Goal: Task Accomplishment & Management: Manage account settings

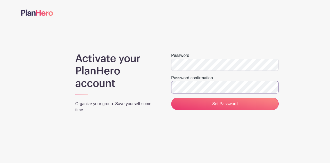
click at [171, 97] on input "Set Password" at bounding box center [224, 103] width 107 height 12
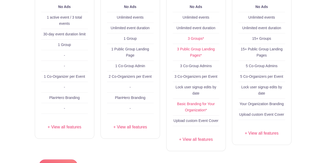
scroll to position [103, 0]
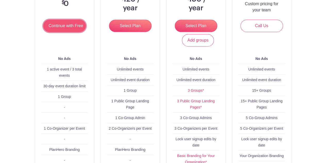
click at [70, 28] on input "Continue with Free" at bounding box center [64, 26] width 43 height 12
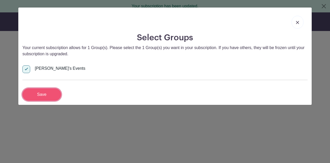
click at [41, 91] on input "Save" at bounding box center [41, 94] width 39 height 12
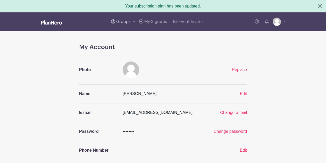
click at [119, 23] on span "Groups" at bounding box center [123, 22] width 14 height 4
click at [127, 50] on span "Marion's Events" at bounding box center [146, 50] width 49 height 6
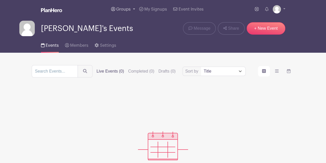
click at [124, 10] on span "Groups" at bounding box center [123, 9] width 14 height 4
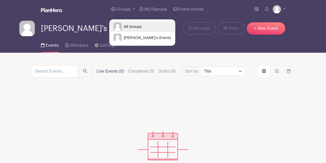
click at [135, 26] on span "All Groups" at bounding box center [132, 27] width 20 height 6
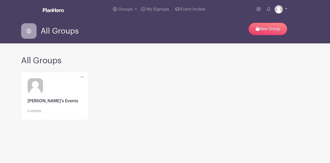
click at [281, 7] on img at bounding box center [278, 9] width 8 height 8
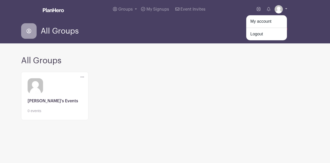
click at [281, 7] on img at bounding box center [278, 9] width 8 height 8
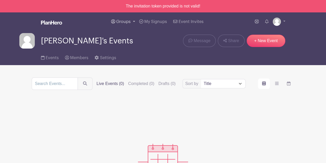
click at [123, 21] on span "Groups" at bounding box center [123, 22] width 14 height 4
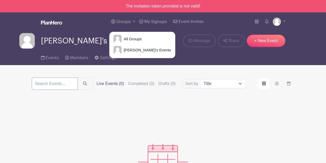
click at [69, 84] on input "search" at bounding box center [55, 83] width 46 height 12
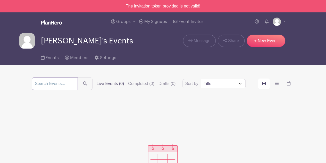
paste input "Greenville High Senior Class of '26 FINAL Makeup Portraits"
type input "Greenville High Senior Class of '26 FINAL Makeup Portraits"
click at [78, 77] on button "submit" at bounding box center [85, 83] width 15 height 12
click at [51, 40] on span "Marion's Events" at bounding box center [87, 41] width 92 height 9
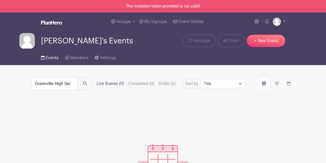
click at [46, 54] on link "Events" at bounding box center [50, 56] width 18 height 16
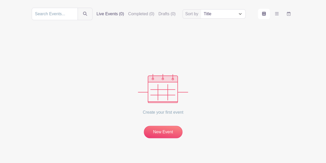
scroll to position [64, 0]
